Goal: Task Accomplishment & Management: Manage account settings

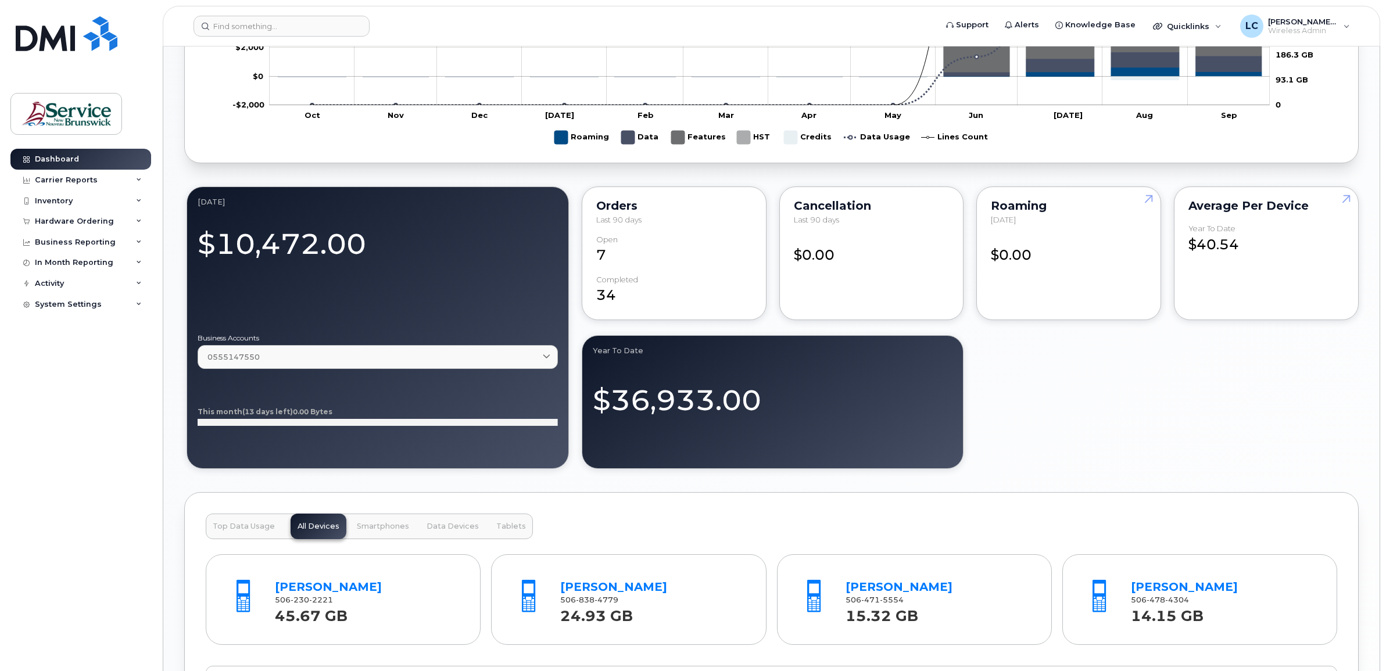
scroll to position [742, 0]
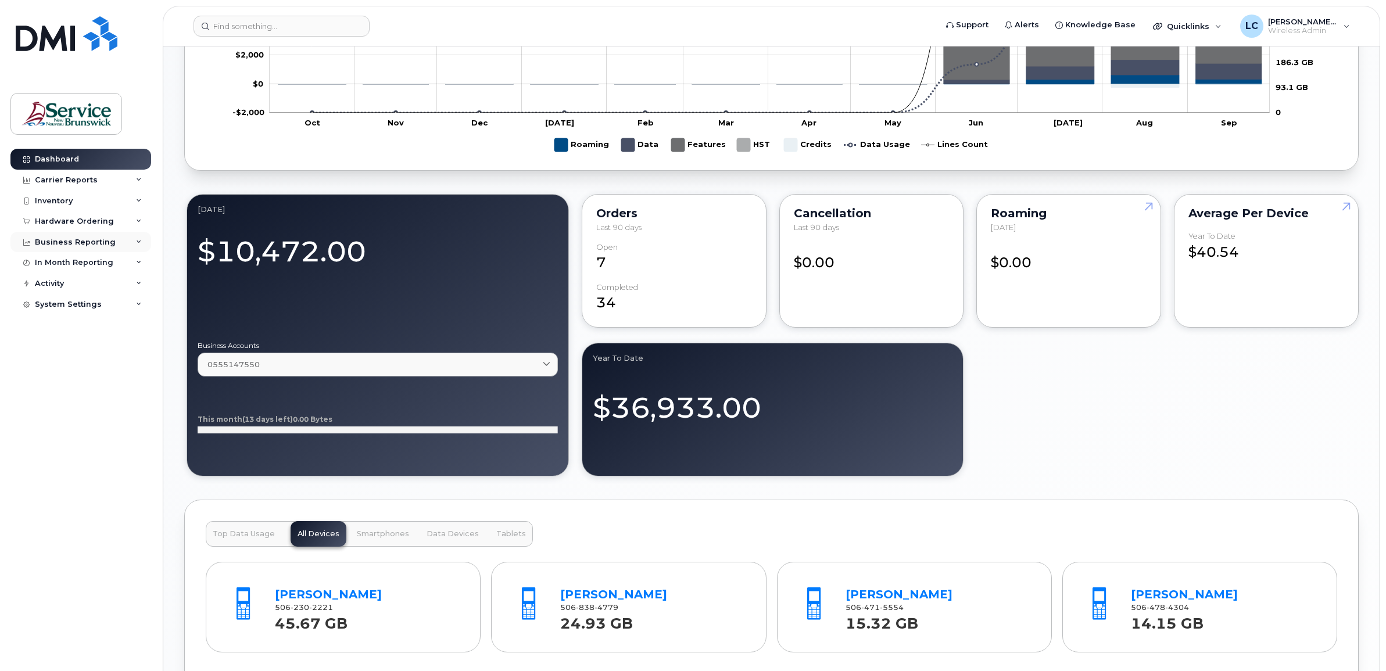
click at [136, 240] on icon at bounding box center [139, 242] width 6 height 6
click at [119, 268] on link "Managerial Reports" at bounding box center [91, 263] width 120 height 22
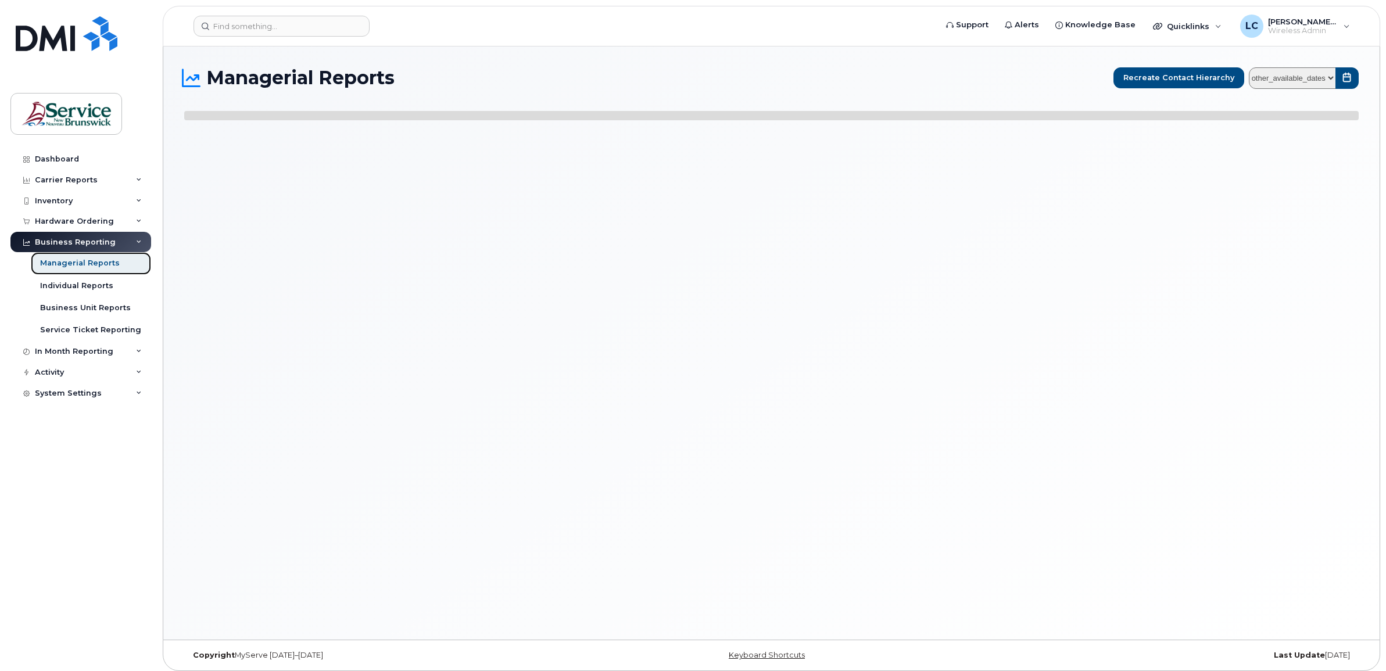
select select
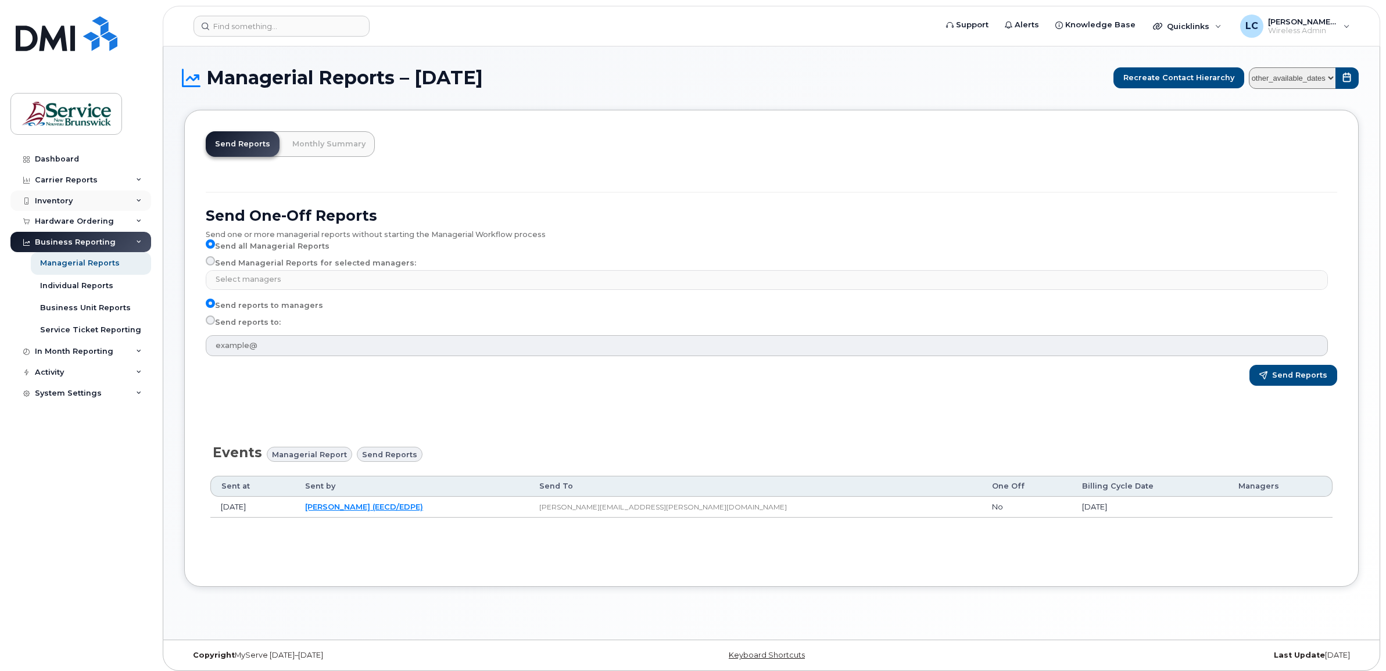
click at [108, 202] on div "Inventory" at bounding box center [80, 201] width 141 height 21
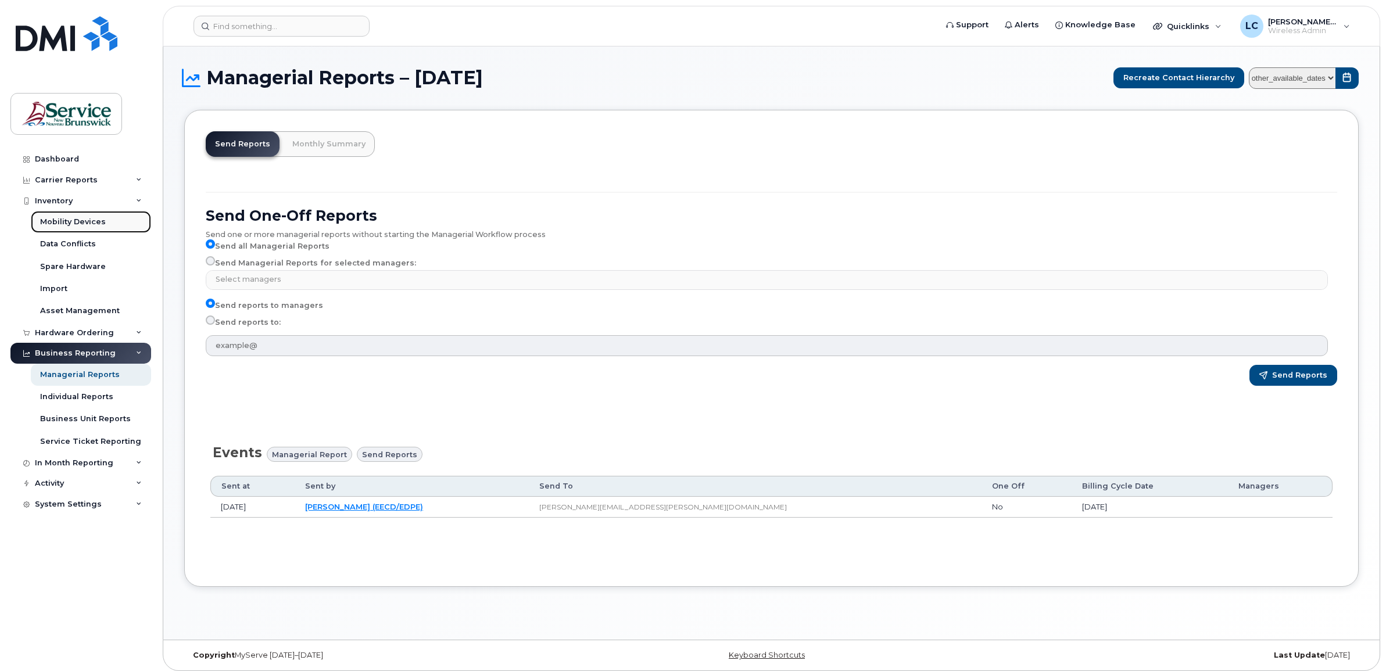
click at [102, 225] on div "Mobility Devices" at bounding box center [73, 222] width 66 height 10
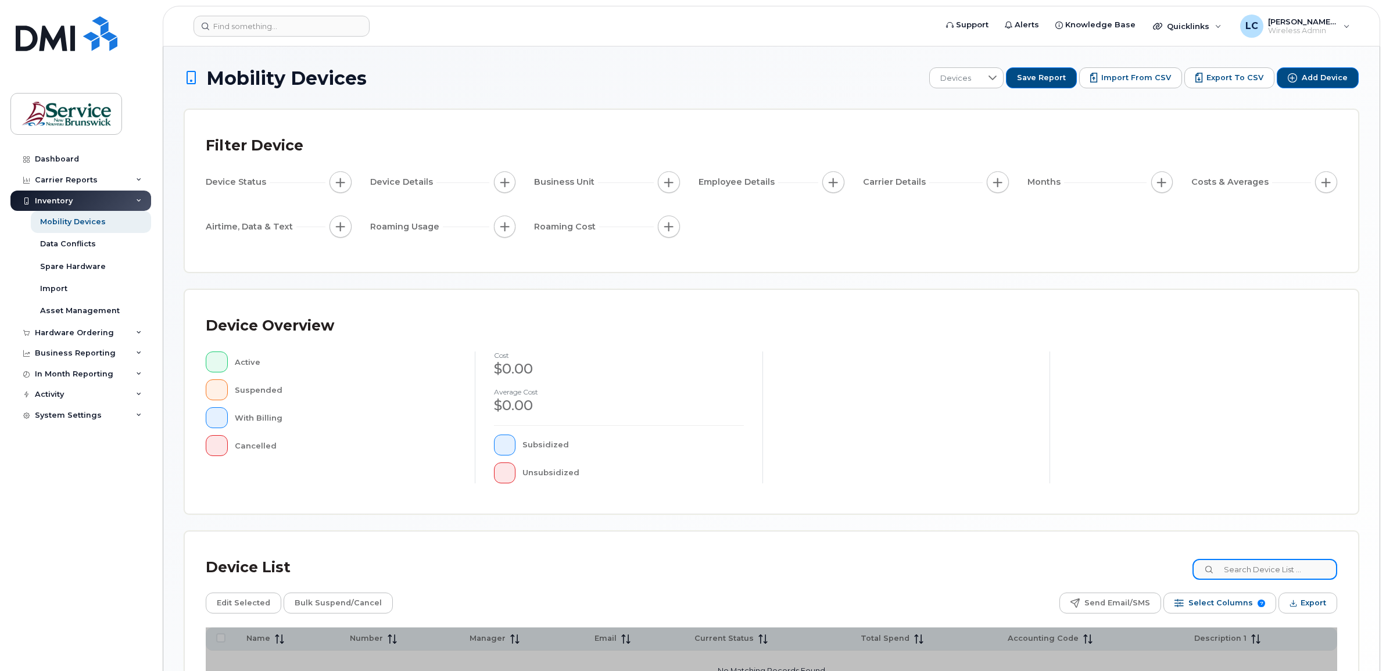
click at [1271, 569] on input at bounding box center [1264, 569] width 145 height 21
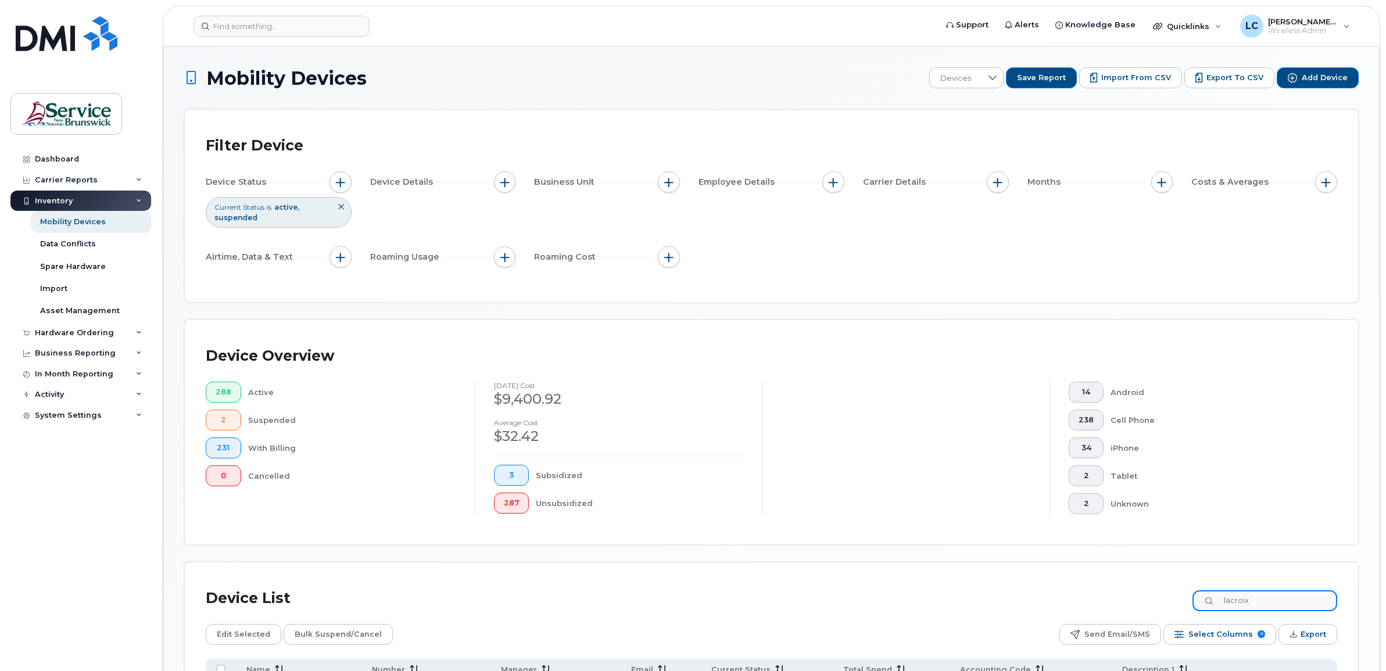
type input "lacroix"
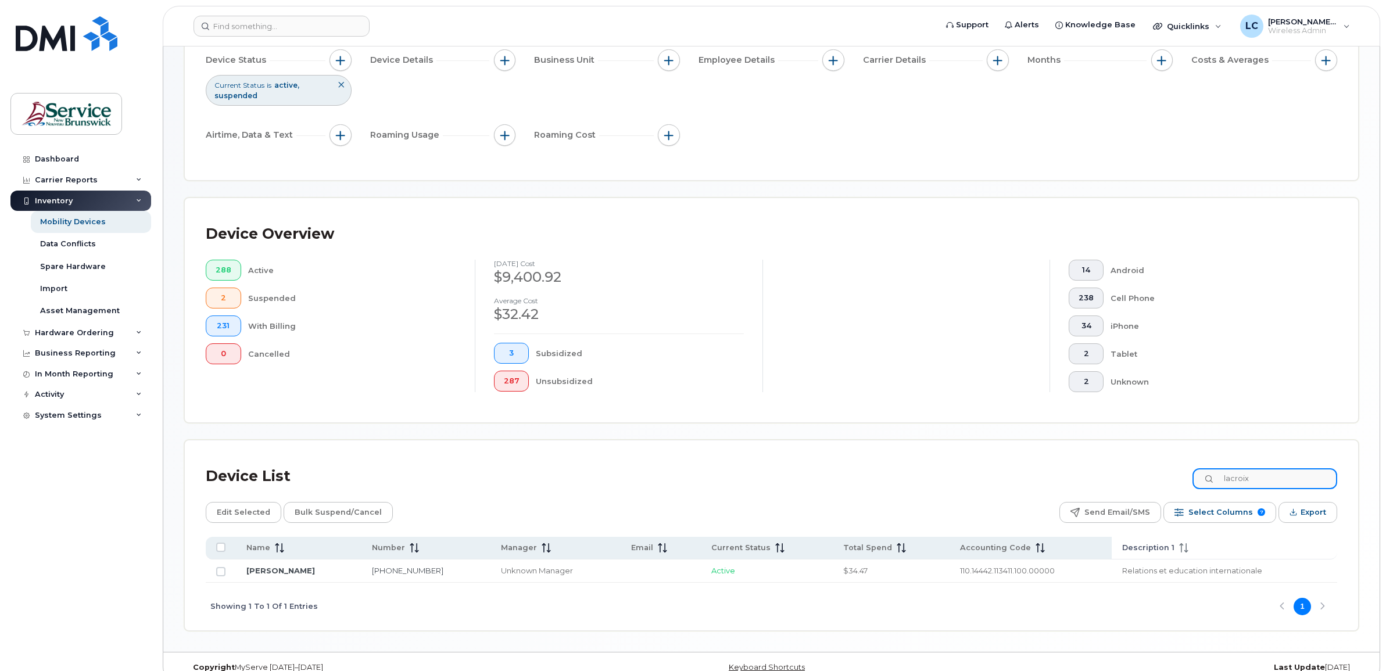
scroll to position [141, 0]
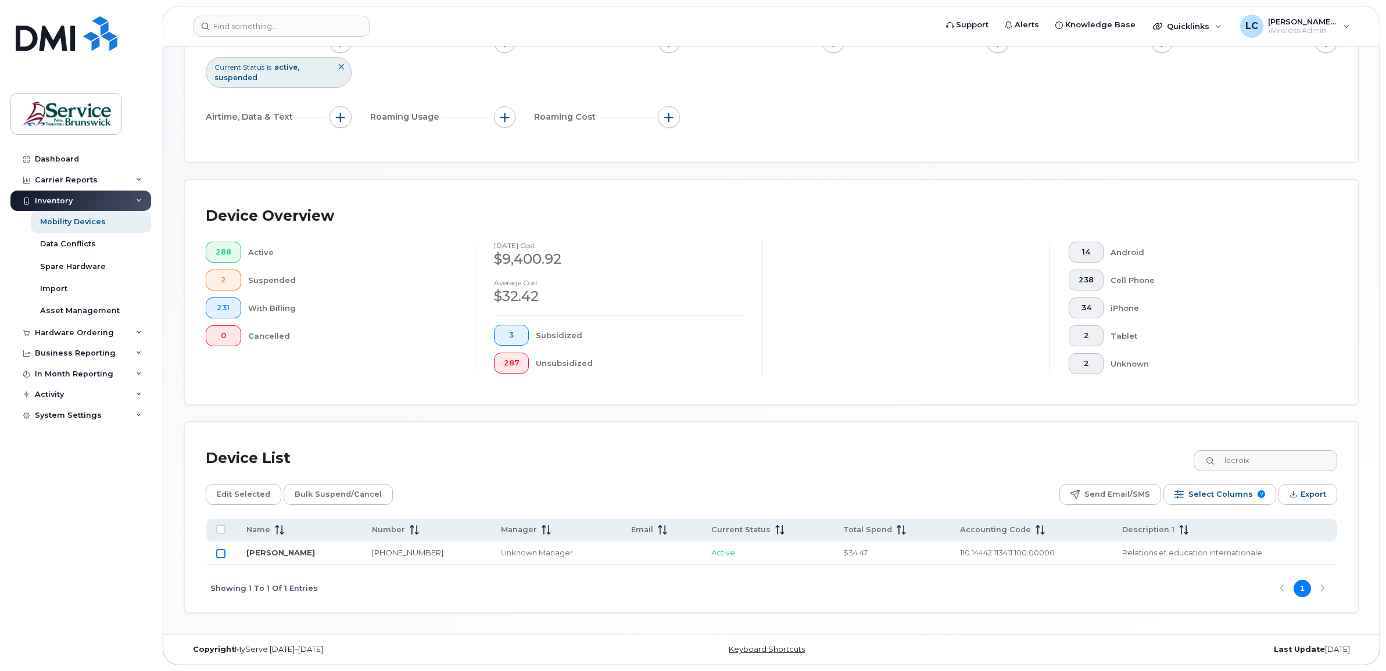
click at [220, 552] on input "Row Unselected" at bounding box center [220, 553] width 9 height 9
checkbox input "true"
click at [221, 555] on input "Row Selected" at bounding box center [220, 553] width 9 height 9
checkbox input "false"
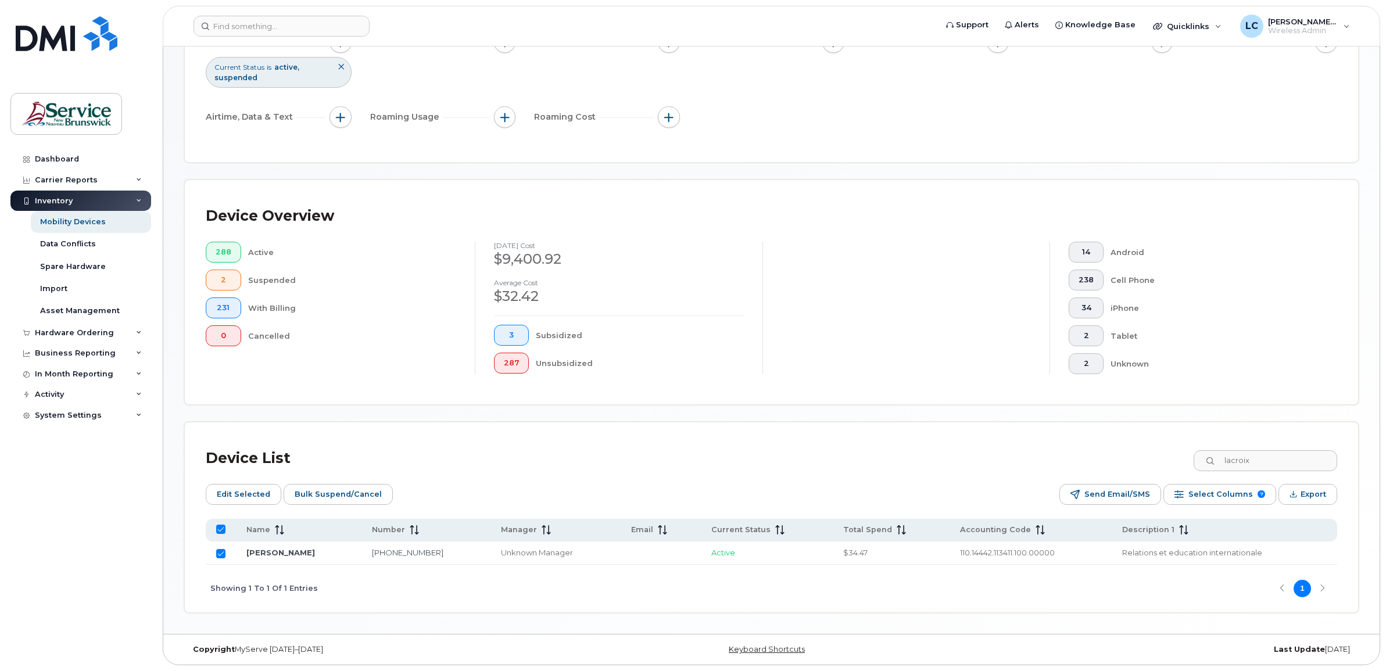
checkbox input "false"
click at [285, 551] on link "[PERSON_NAME]" at bounding box center [280, 552] width 69 height 9
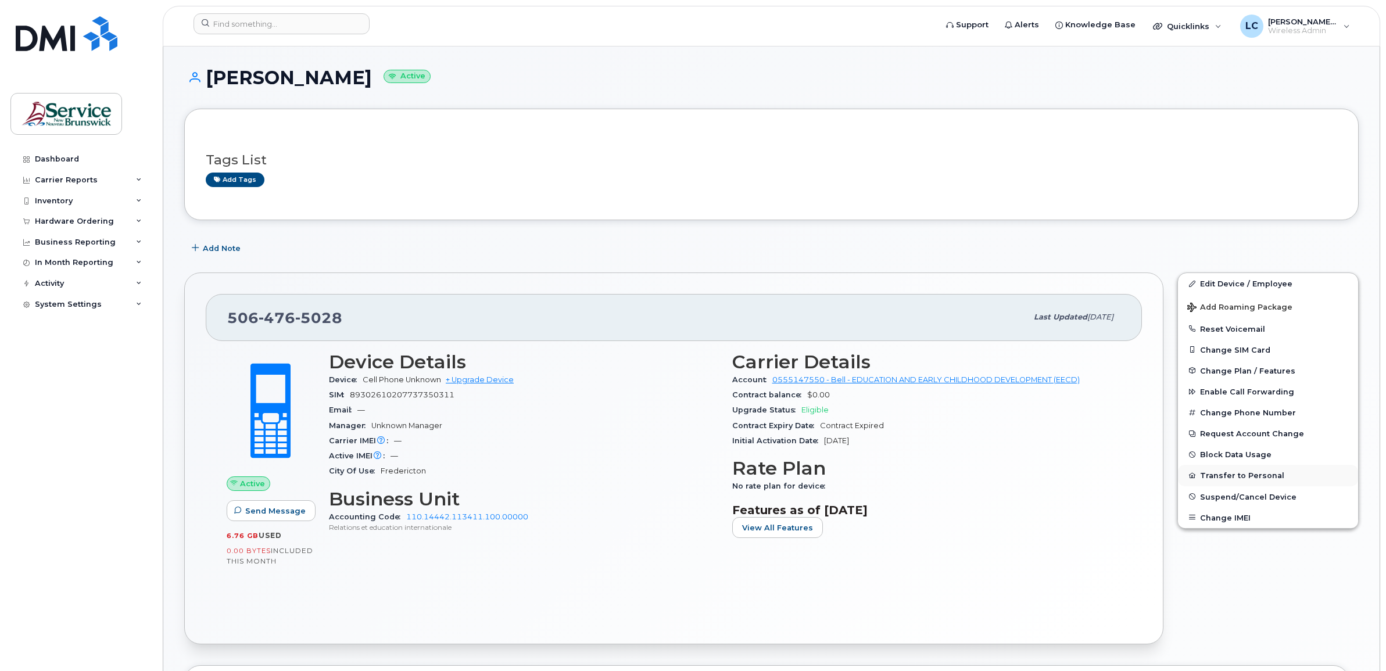
click at [1226, 474] on button "Transfer to Personal" at bounding box center [1268, 475] width 180 height 21
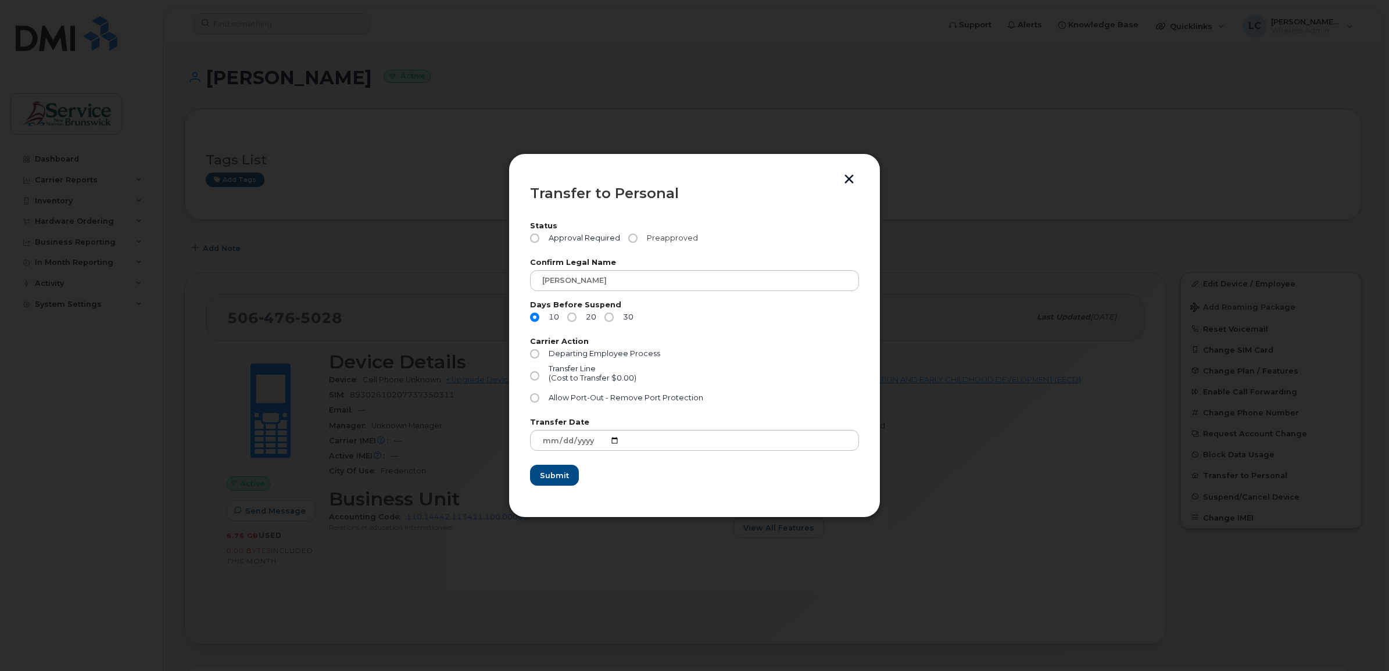
click at [629, 236] on input "Preapproved" at bounding box center [632, 238] width 9 height 9
radio input "true"
click at [571, 317] on input "20" at bounding box center [571, 317] width 9 height 9
radio input "true"
click at [537, 401] on input "Allow Port-Out - Remove Port Protection" at bounding box center [534, 397] width 9 height 9
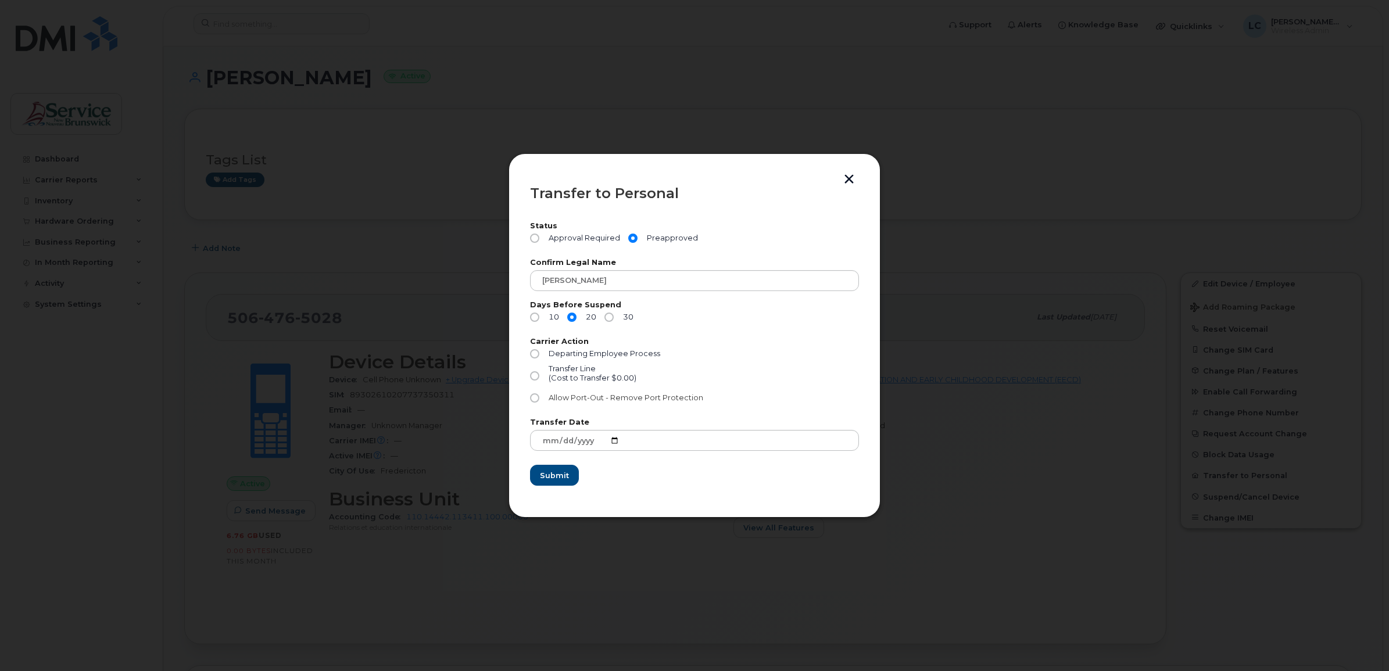
radio input "true"
click at [555, 470] on span "Submit" at bounding box center [553, 475] width 29 height 11
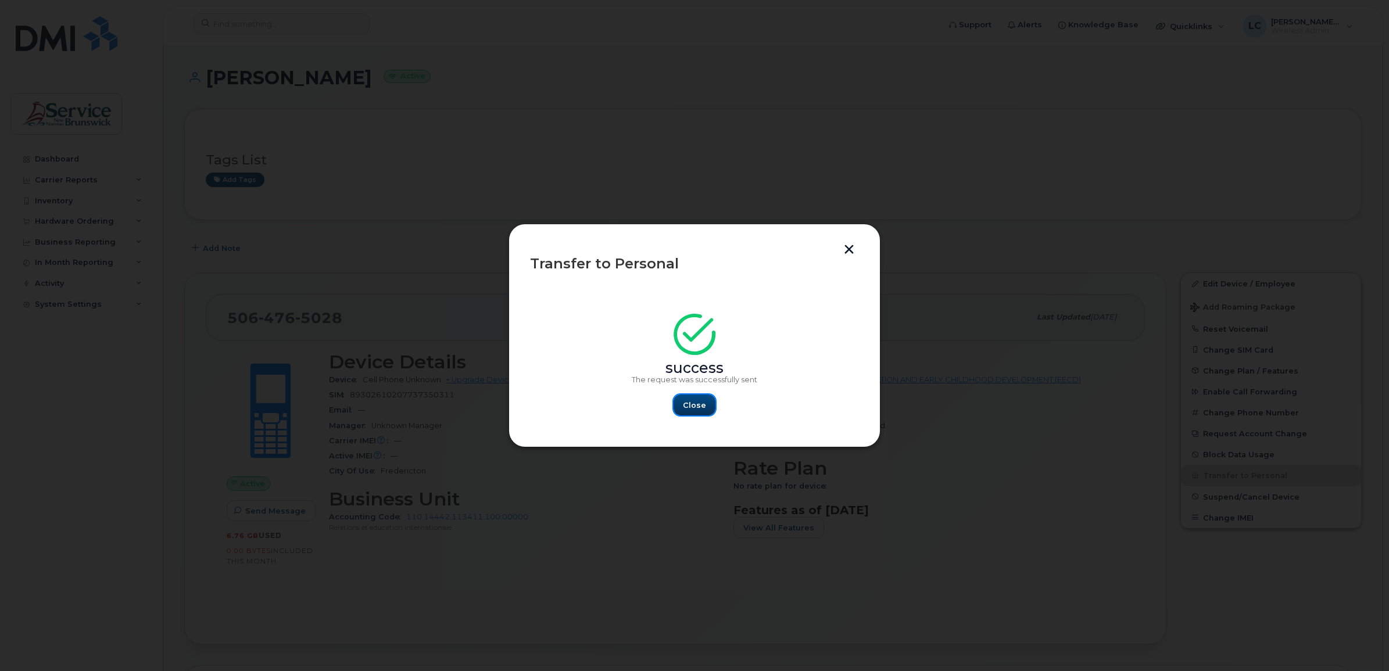
click at [693, 406] on span "Close" at bounding box center [694, 405] width 23 height 11
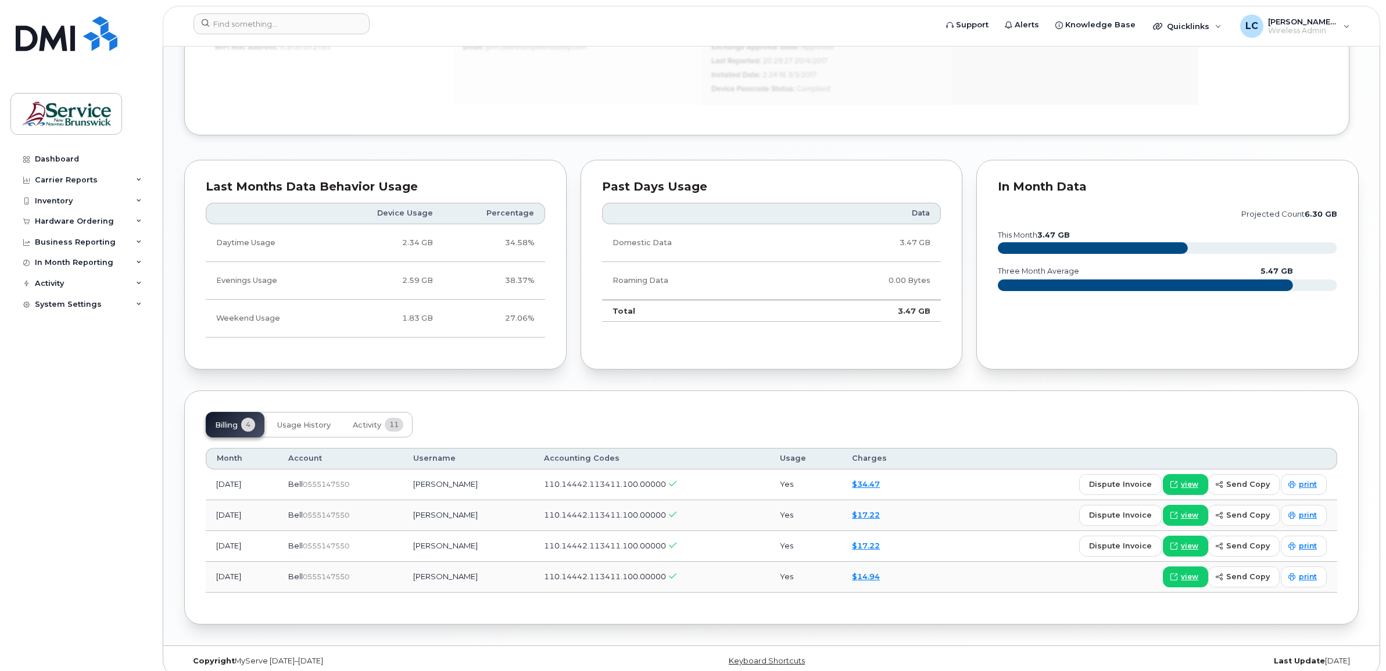
scroll to position [816, 0]
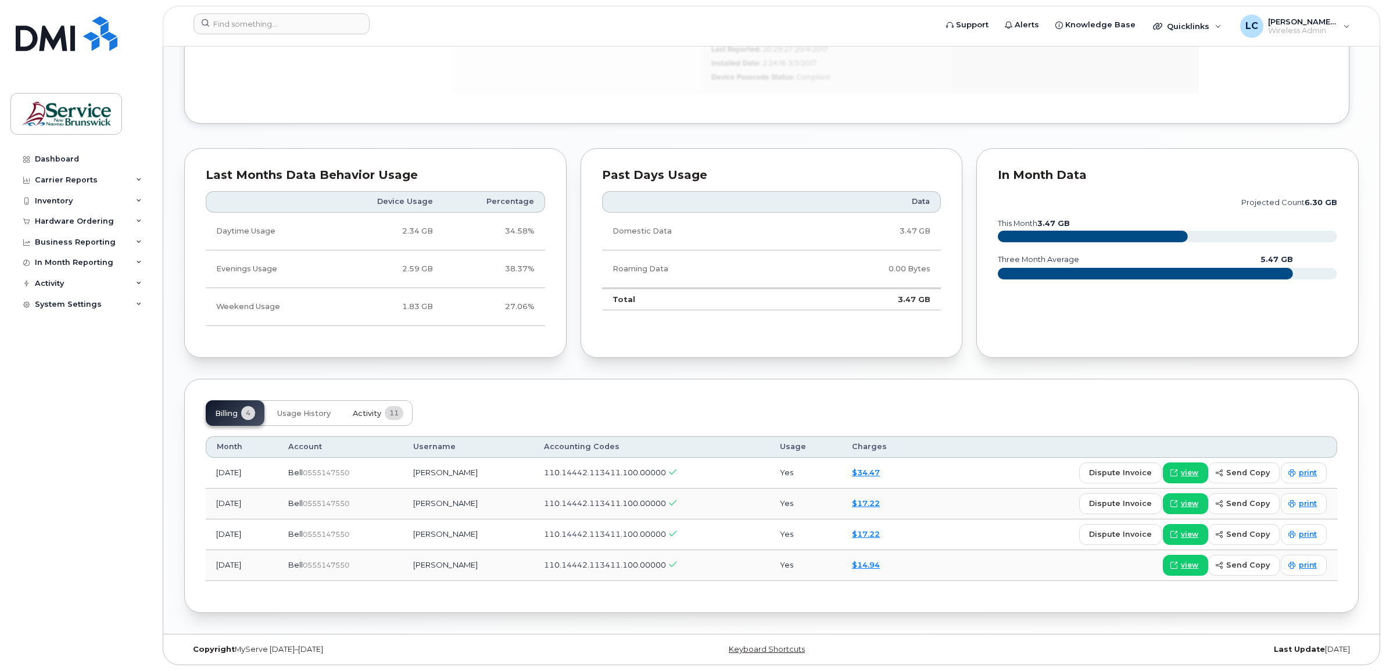
click at [360, 410] on span "Activity" at bounding box center [367, 413] width 28 height 9
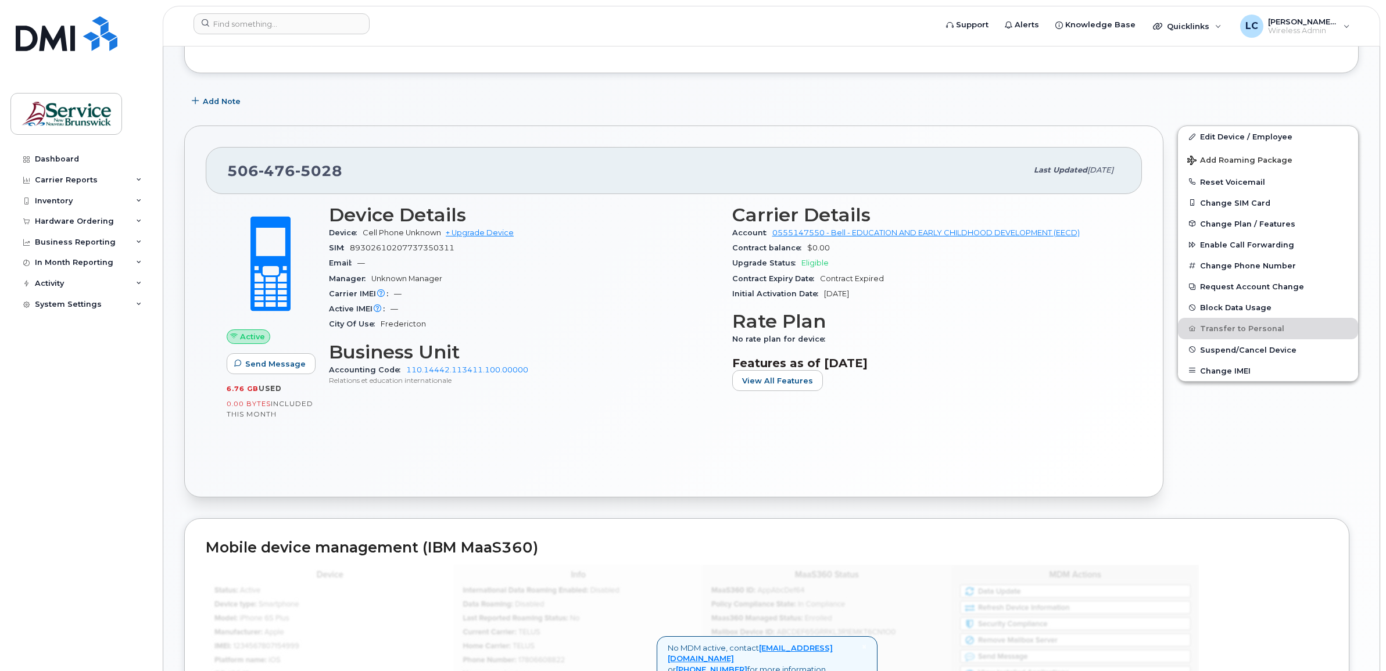
scroll to position [90, 0]
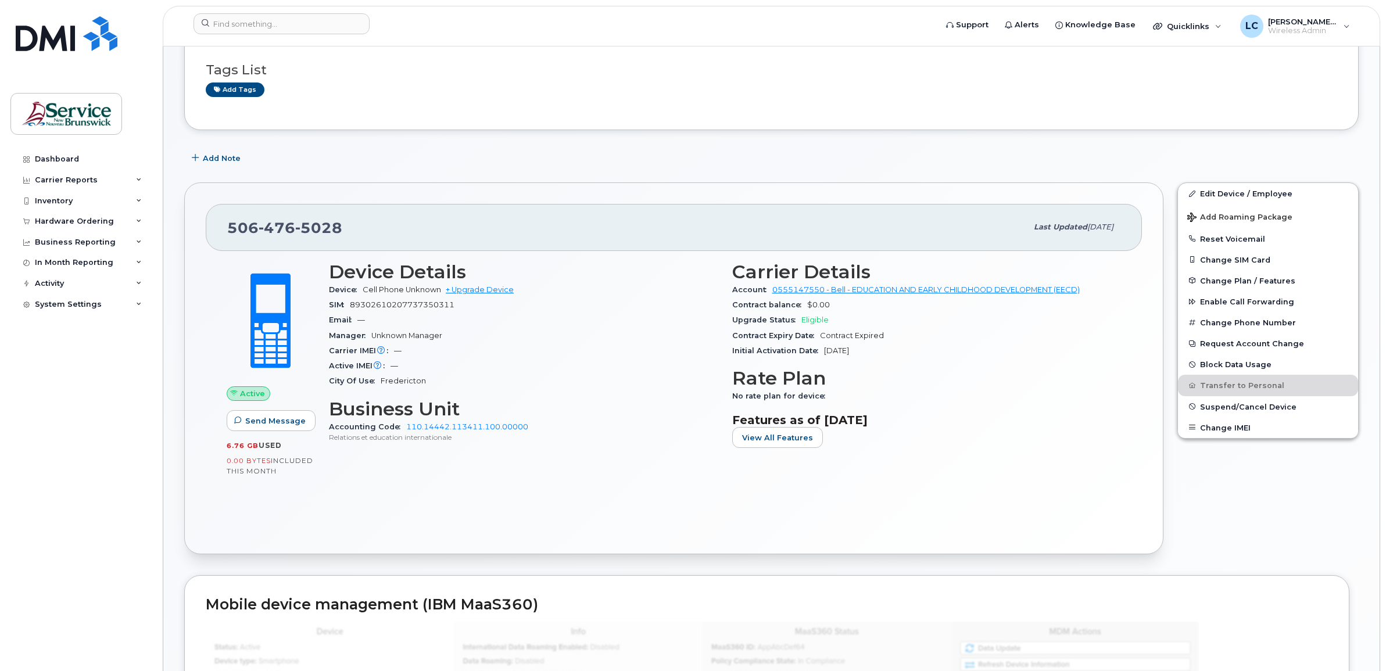
click at [1093, 285] on div "Account 0555147550 - Bell - EDUCATION AND EARLY CHILDHOOD DEVELOPMENT (EECD)" at bounding box center [926, 289] width 389 height 15
drag, startPoint x: 1093, startPoint y: 288, endPoint x: 773, endPoint y: 292, distance: 320.2
click at [773, 292] on div "Account 0555147550 - Bell - EDUCATION AND EARLY CHILDHOOD DEVELOPMENT (EECD)" at bounding box center [926, 289] width 389 height 15
copy link "0555147550 - Bell - EDUCATION AND EARLY CHILDHOOD DEVELOPMENT (EECD)"
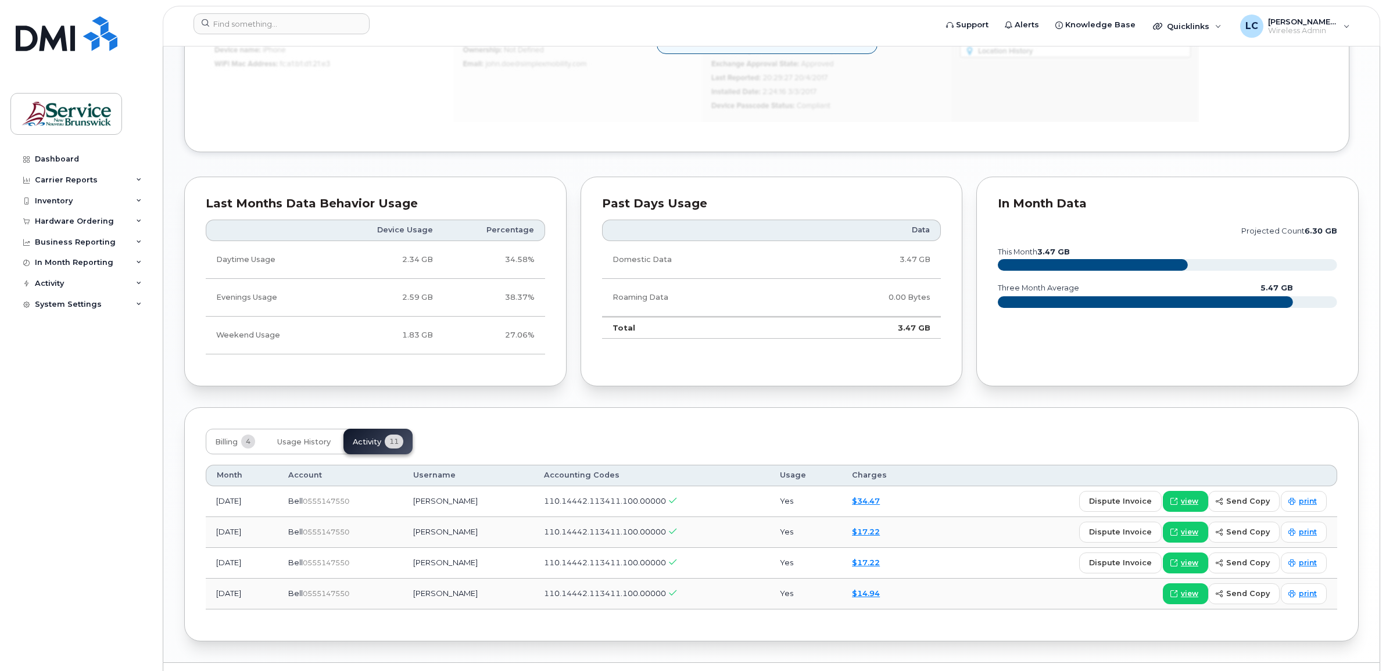
scroll to position [816, 0]
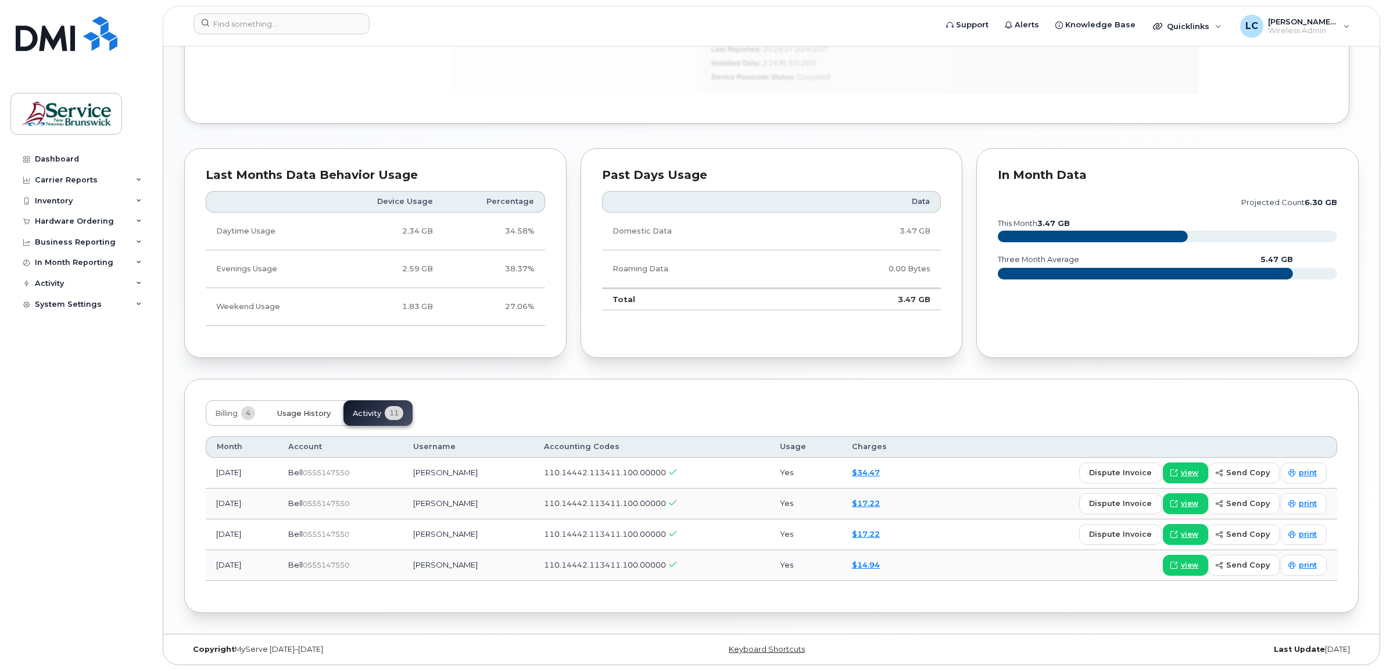
click at [312, 409] on span "Usage History" at bounding box center [303, 413] width 53 height 9
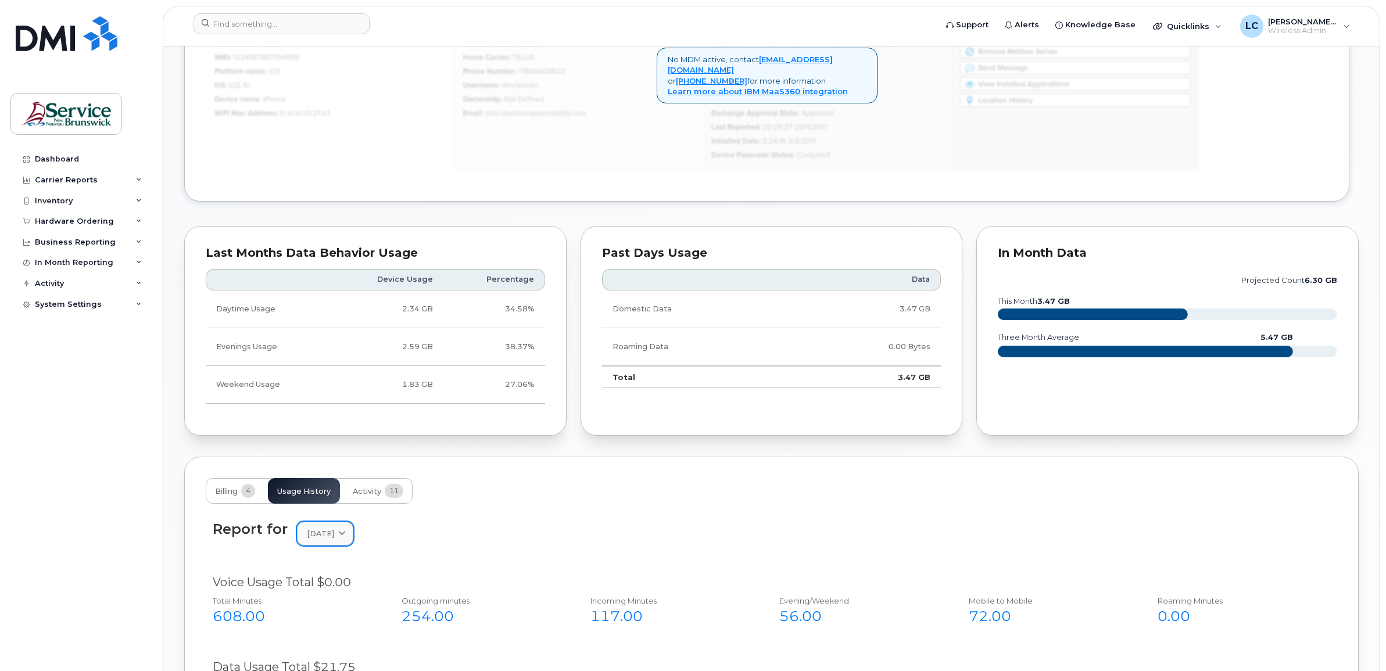
scroll to position [736, 0]
click at [224, 488] on span "Billing" at bounding box center [226, 490] width 23 height 9
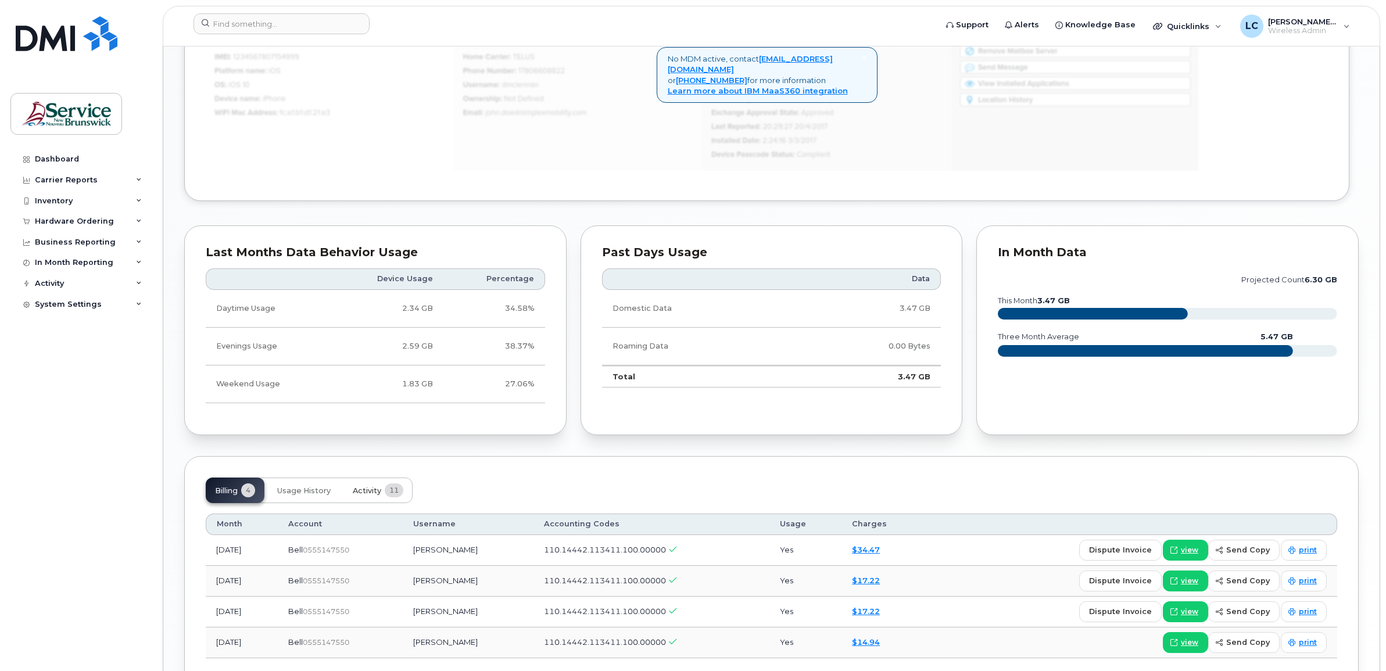
click at [372, 489] on span "Activity" at bounding box center [367, 490] width 28 height 9
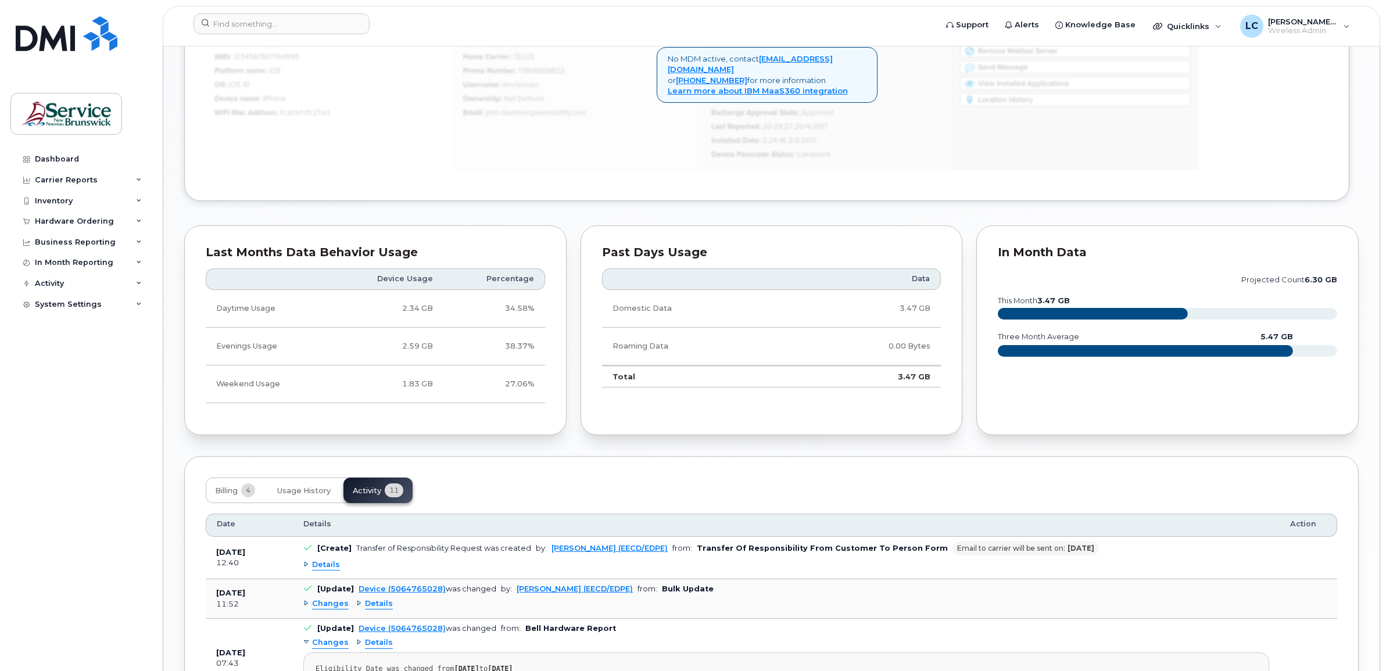
click at [317, 565] on span "Details" at bounding box center [326, 564] width 28 height 11
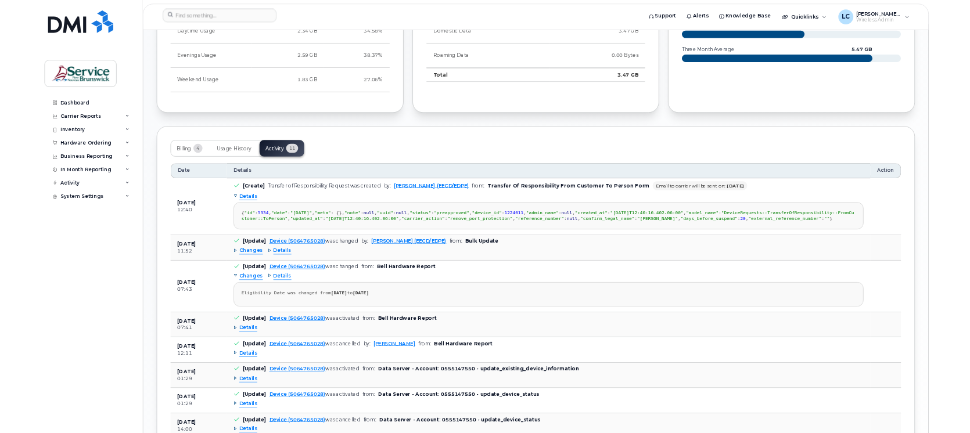
scroll to position [1027, 0]
